Goal: Find specific page/section: Find specific page/section

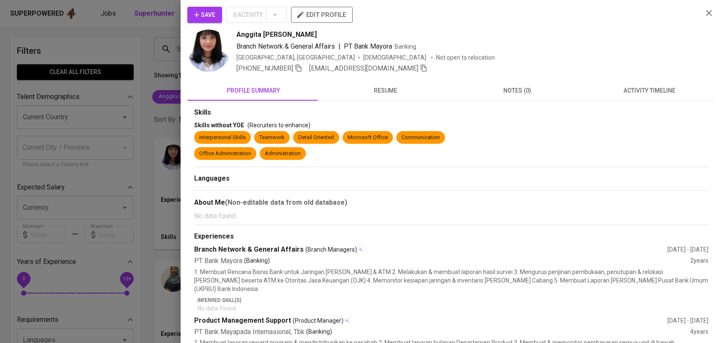
click at [159, 65] on div at bounding box center [361, 171] width 722 height 343
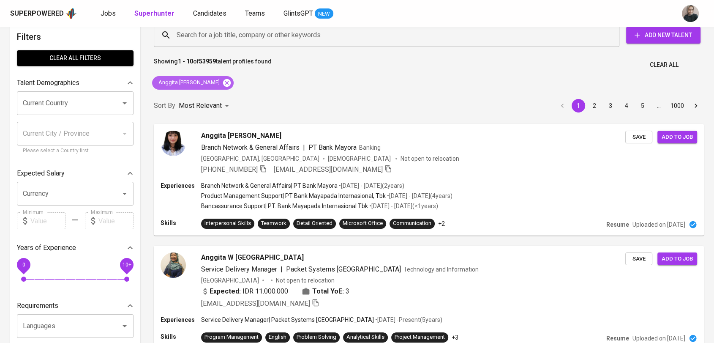
click at [223, 82] on icon at bounding box center [227, 83] width 8 height 8
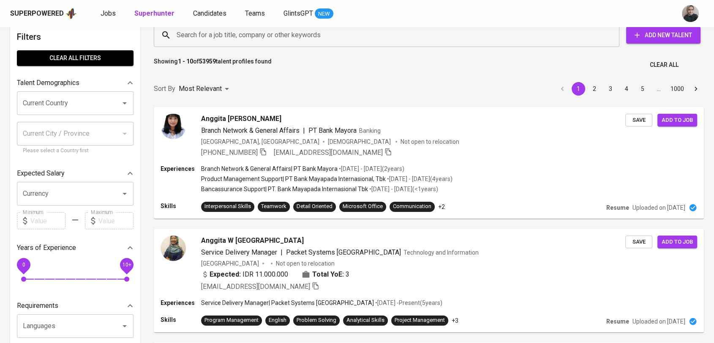
click at [195, 43] on input "Search for a job title, company or other keywords" at bounding box center [389, 35] width 429 height 16
click at [238, 43] on input "Search for a job title, company or other keywords" at bounding box center [389, 35] width 429 height 16
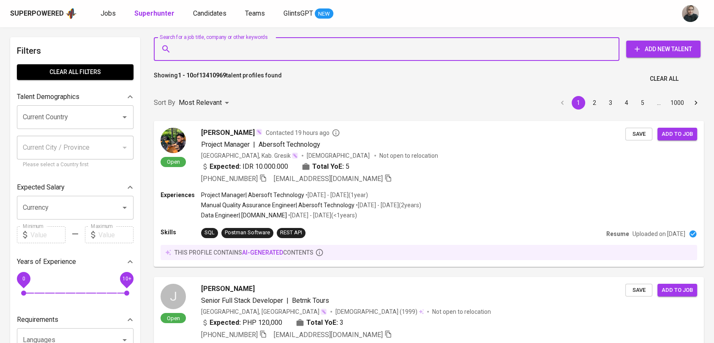
paste input "[EMAIL_ADDRESS][DOMAIN_NAME]"
type input "[EMAIL_ADDRESS][DOMAIN_NAME]"
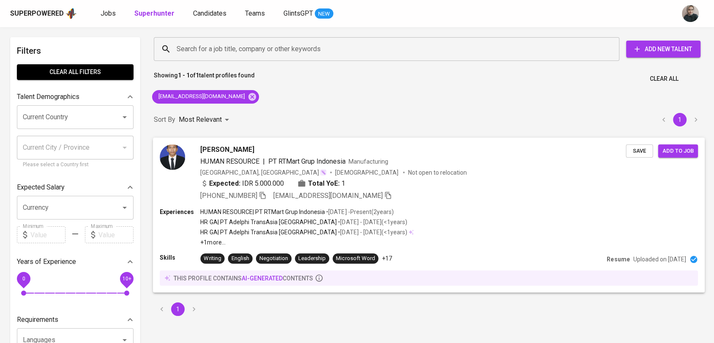
click at [268, 202] on div "[PERSON_NAME] HUMAN RESOURCE | PT RTMart Grup Indonesia Manufacturing [GEOGRAPH…" at bounding box center [429, 172] width 552 height 70
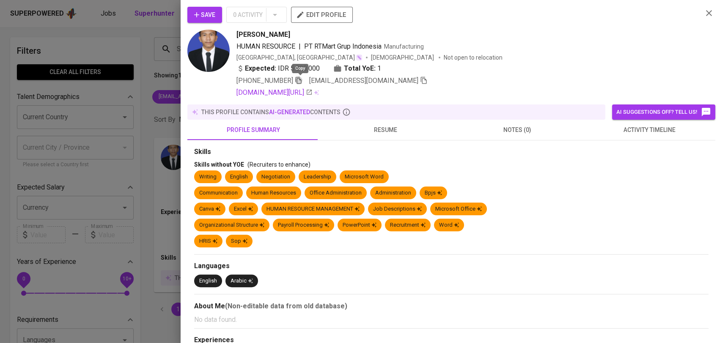
click at [298, 81] on icon "button" at bounding box center [298, 80] width 6 height 7
